Goal: Find specific page/section: Find specific page/section

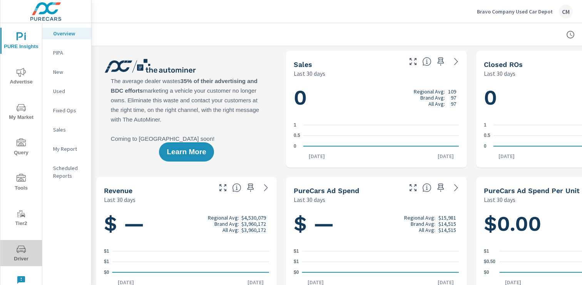
click at [20, 246] on icon "nav menu" at bounding box center [21, 249] width 9 height 9
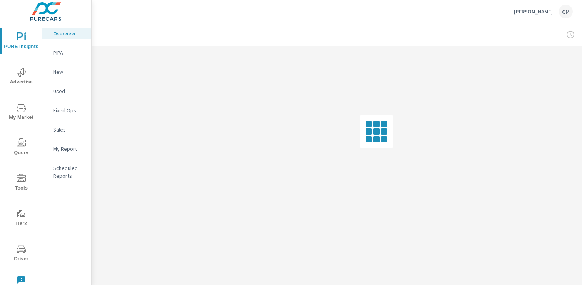
click at [27, 251] on span "Driver" at bounding box center [21, 254] width 37 height 19
